Goal: Navigation & Orientation: Find specific page/section

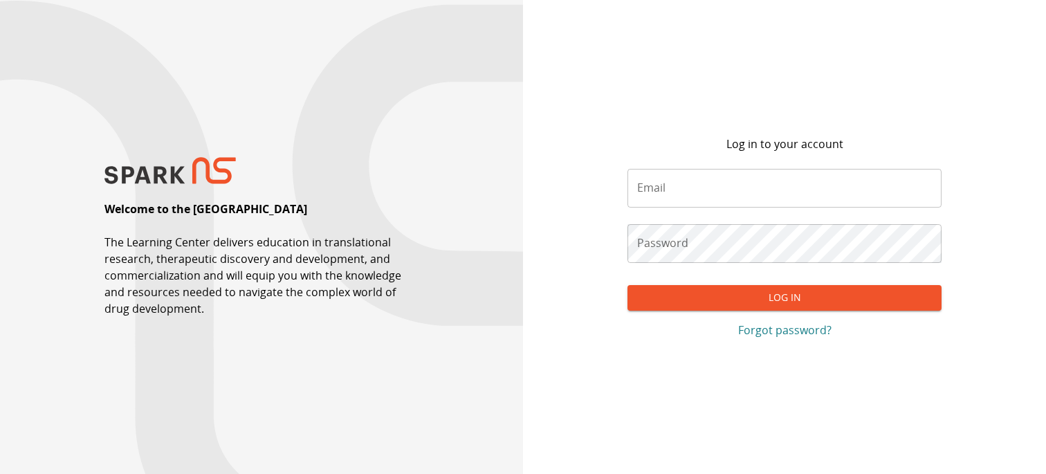
click at [688, 208] on input "Email" at bounding box center [785, 188] width 314 height 39
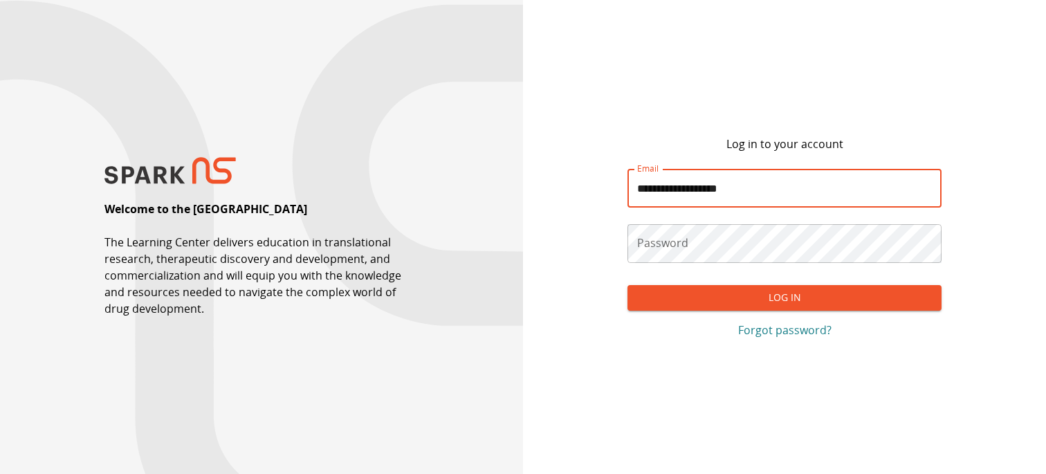
type input "**********"
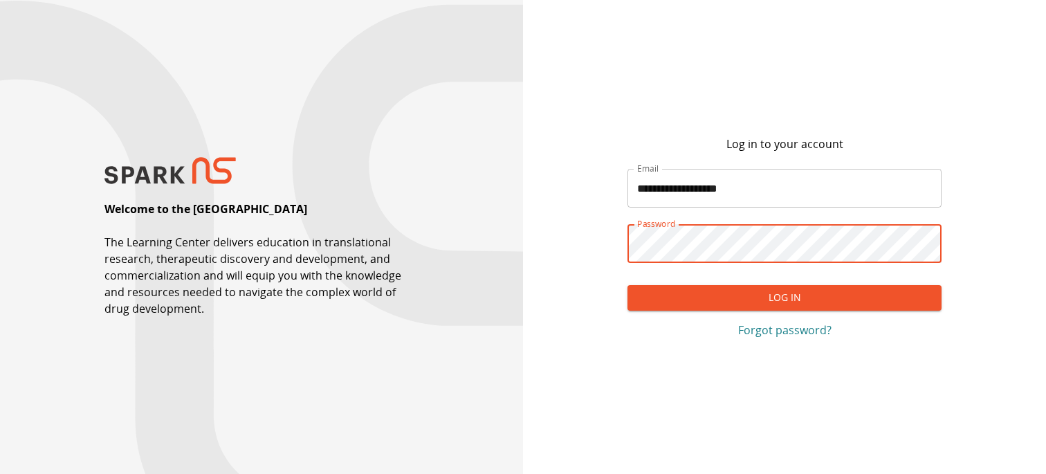
click at [672, 299] on button "Log In" at bounding box center [785, 298] width 314 height 26
